Goal: Find specific page/section: Find specific page/section

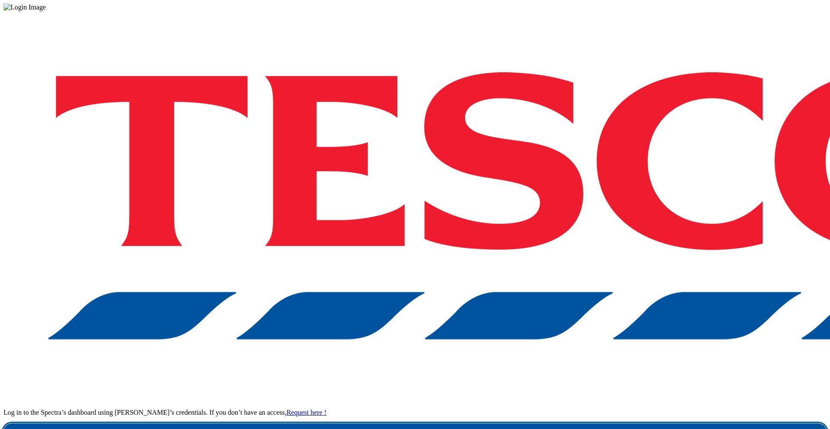
click at [575, 423] on link "Login" at bounding box center [414, 431] width 823 height 17
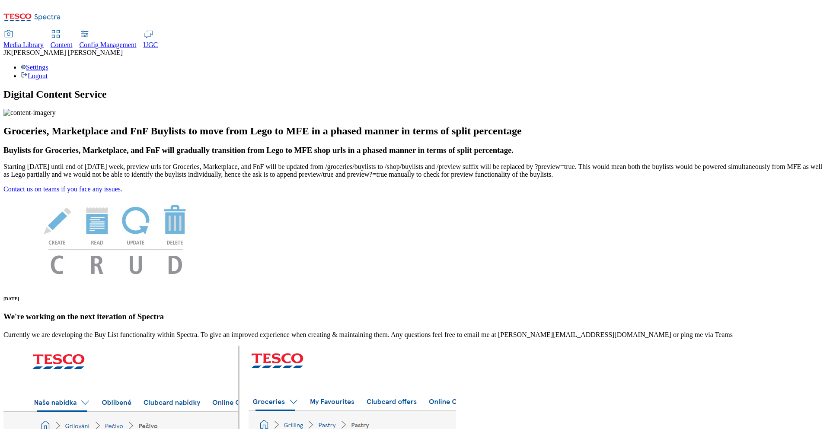
click at [73, 41] on span "Content" at bounding box center [62, 44] width 22 height 7
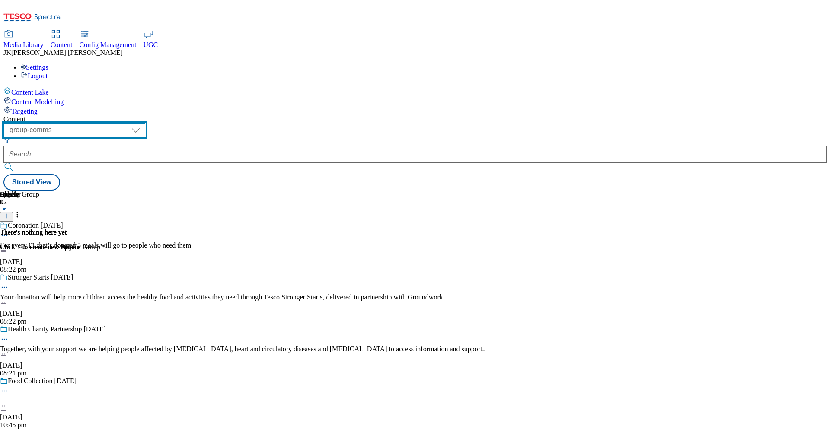
click at [145, 123] on select "dotcom-cz dotcom-hu dotcom-sk fnf-uk ghs-roi ghs-uk group-comms ighs-cz ighs-hu…" at bounding box center [74, 130] width 142 height 14
select select "ighs-cz"
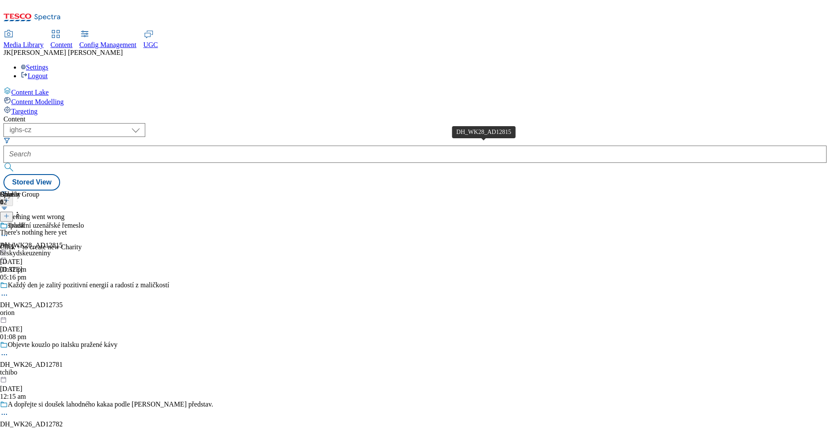
click at [63, 242] on span "DH_WK28_AD12815" at bounding box center [31, 246] width 63 height 8
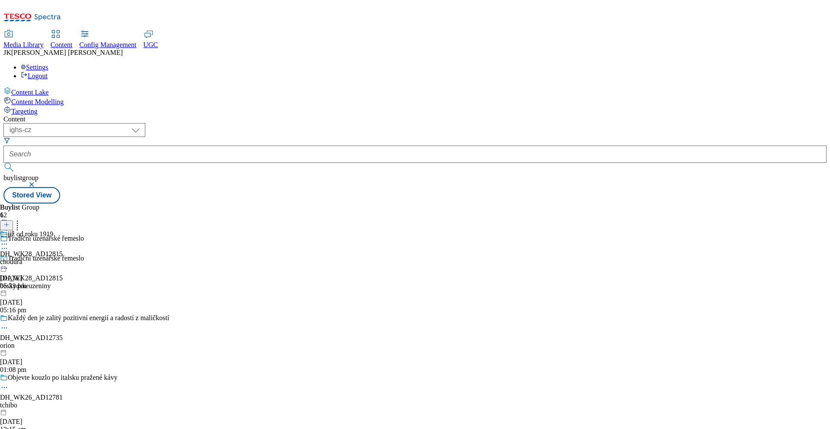
click at [9, 264] on icon at bounding box center [4, 268] width 9 height 9
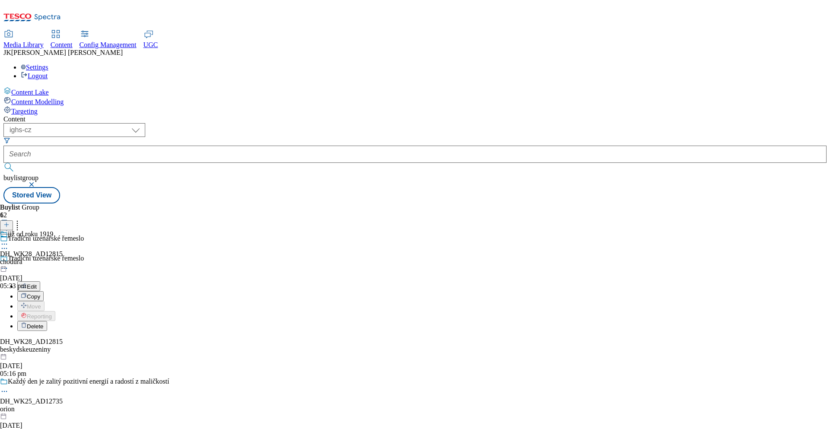
click at [40, 281] on button "Edit" at bounding box center [28, 286] width 23 height 10
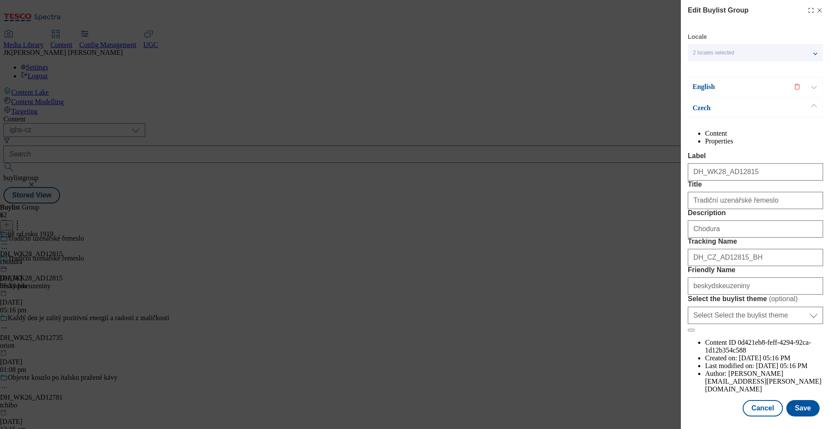
click at [741, 84] on p "English" at bounding box center [737, 87] width 91 height 9
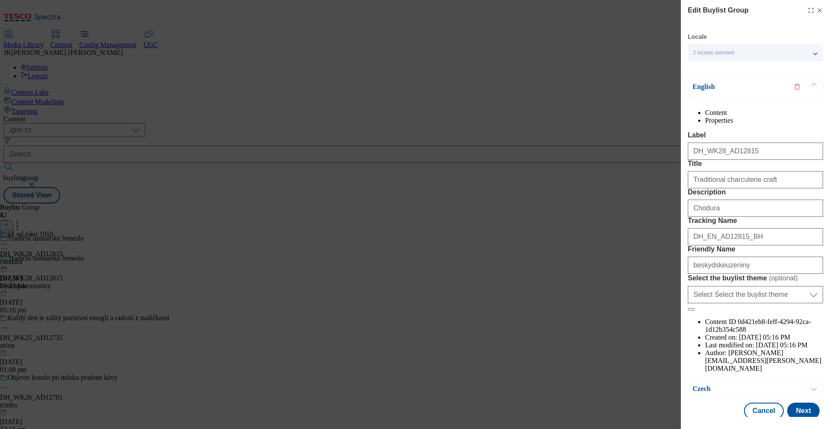
scroll to position [20, 0]
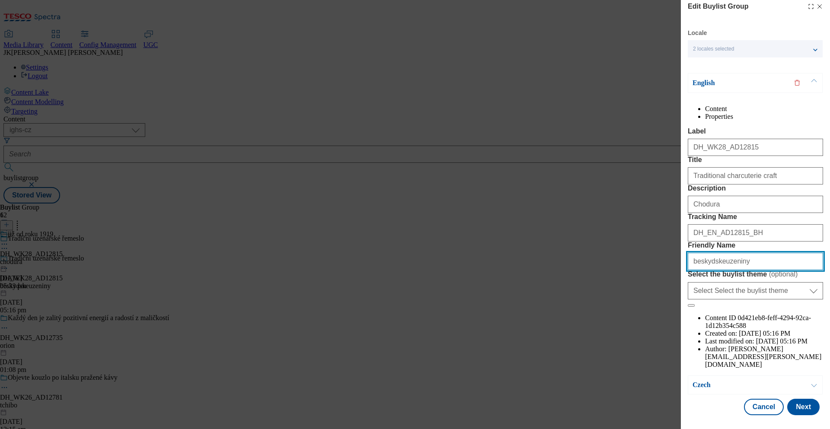
click at [739, 270] on input "beskydskeuzeniny" at bounding box center [754, 261] width 135 height 17
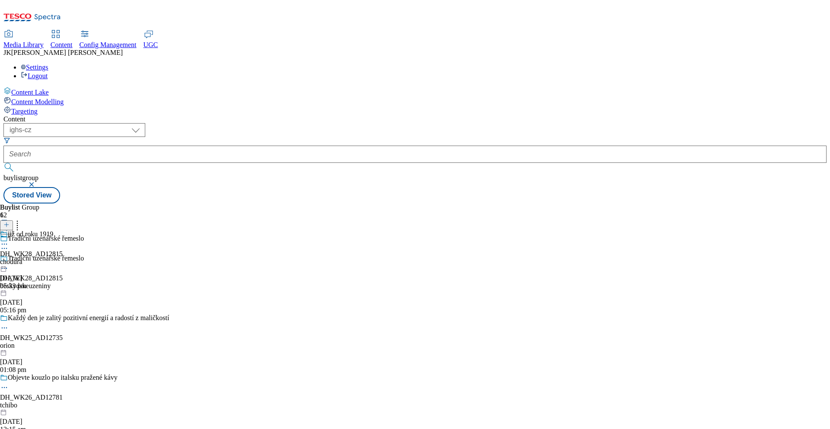
scroll to position [0, 0]
click at [63, 258] on div "chodura" at bounding box center [31, 262] width 63 height 8
click at [9, 260] on icon at bounding box center [4, 264] width 9 height 9
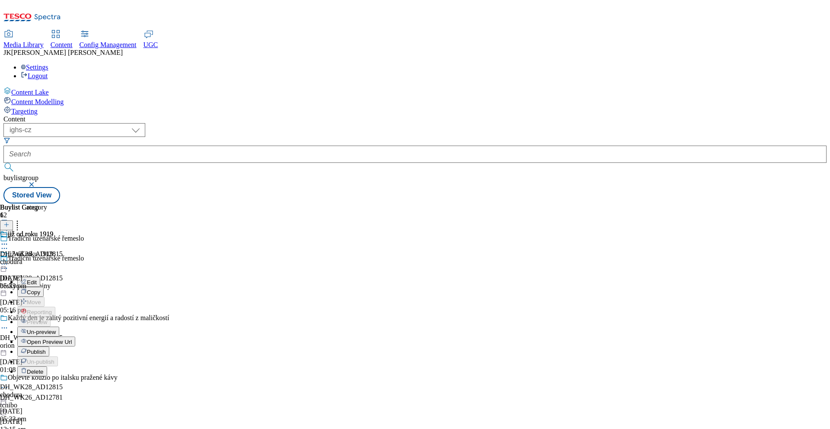
click at [72, 339] on span "Open Preview Url" at bounding box center [49, 342] width 45 height 6
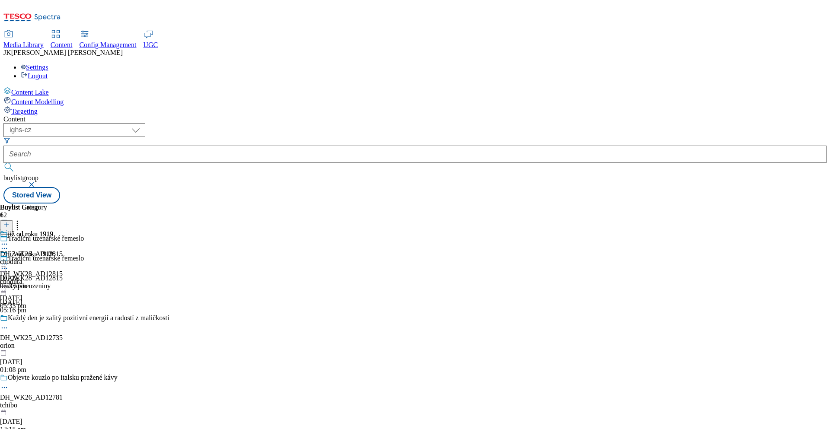
click at [9, 260] on icon at bounding box center [4, 264] width 9 height 9
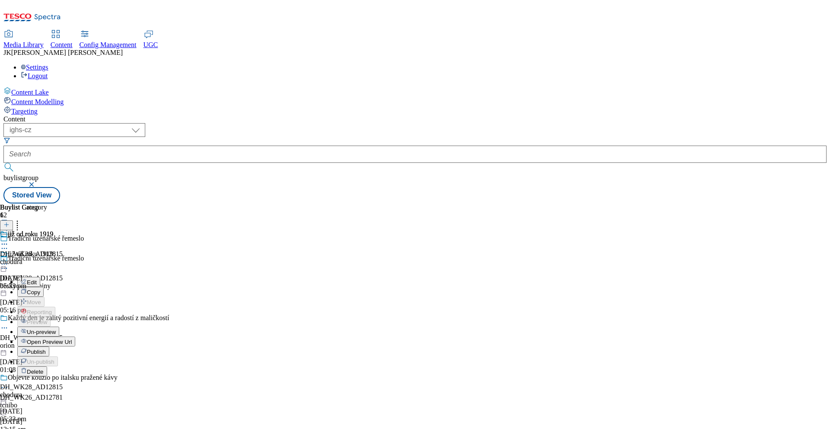
click at [190, 342] on div "orion" at bounding box center [106, 346] width 213 height 8
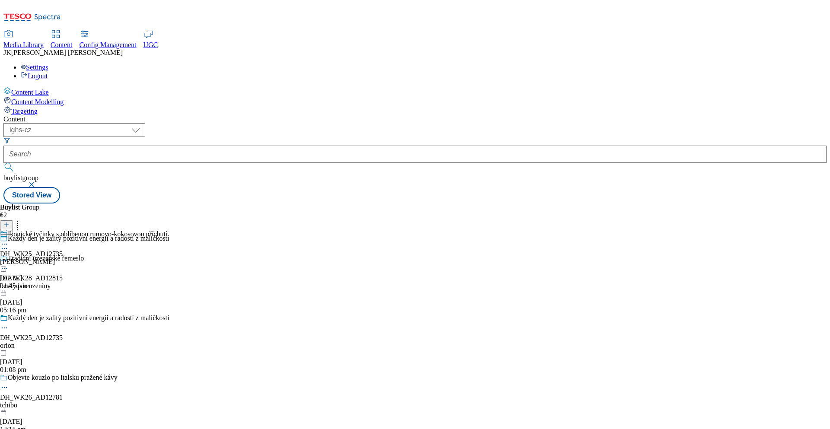
scroll to position [99, 0]
click at [9, 240] on icon at bounding box center [4, 244] width 9 height 9
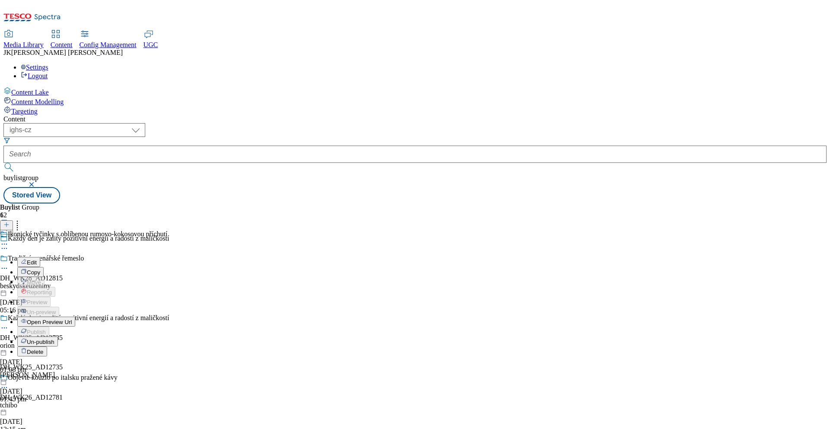
click at [72, 319] on span "Open Preview Url" at bounding box center [49, 322] width 45 height 6
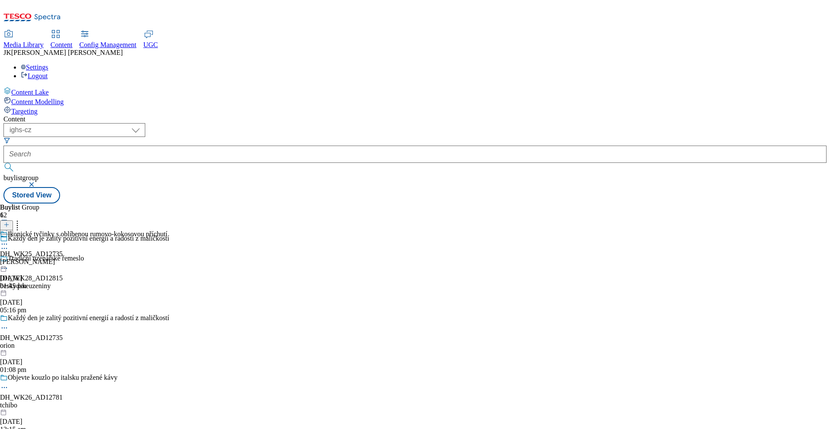
click at [627, 203] on div "Buylist Group 62 Každý den je zalitý pozitivní energií a radostí z maličkostí T…" at bounding box center [414, 203] width 823 height 0
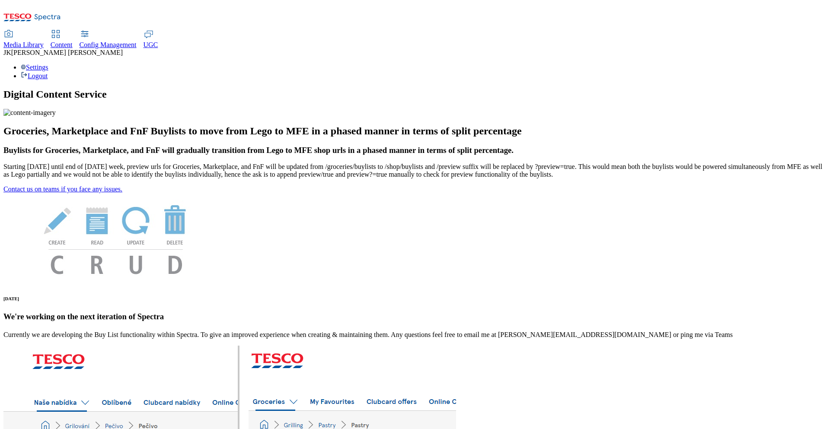
click at [73, 41] on div "Content" at bounding box center [62, 45] width 22 height 8
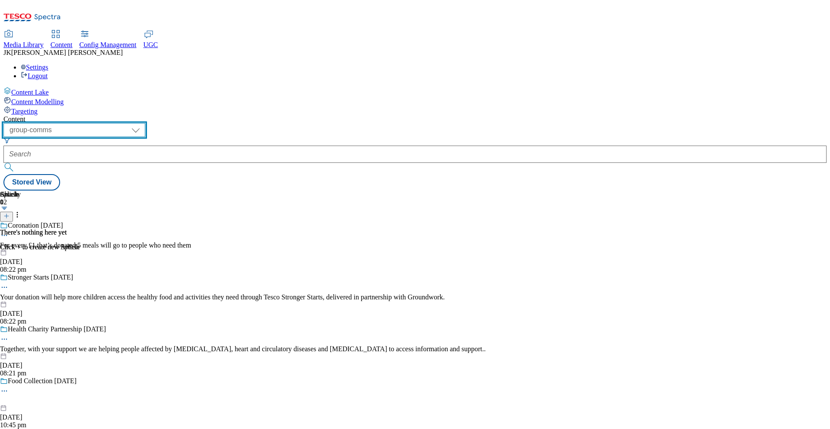
click at [145, 123] on select "dotcom-cz dotcom-hu dotcom-sk fnf-uk ghs-roi ghs-uk group-comms ighs-cz ighs-hu…" at bounding box center [74, 130] width 142 height 14
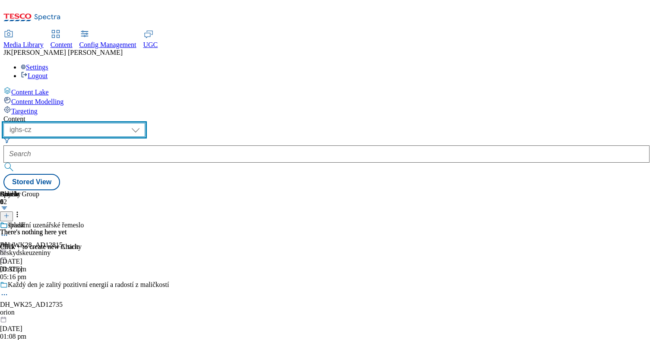
click at [145, 123] on select "dotcom-cz dotcom-hu dotcom-sk fnf-uk ghs-roi ghs-uk group-comms ighs-cz ighs-hu…" at bounding box center [74, 130] width 142 height 14
select select "ighs-sk"
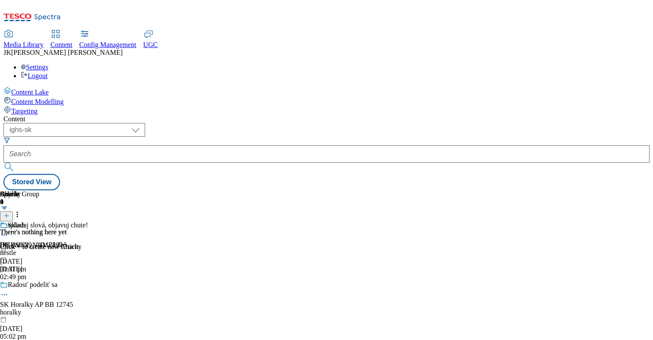
click at [161, 309] on div "horalky" at bounding box center [80, 313] width 161 height 8
